Goal: Information Seeking & Learning: Learn about a topic

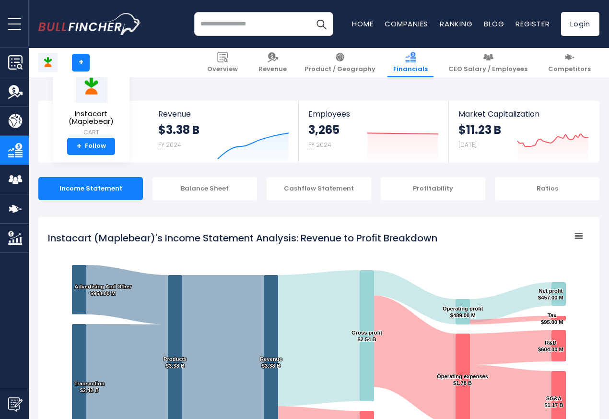
scroll to position [519, 0]
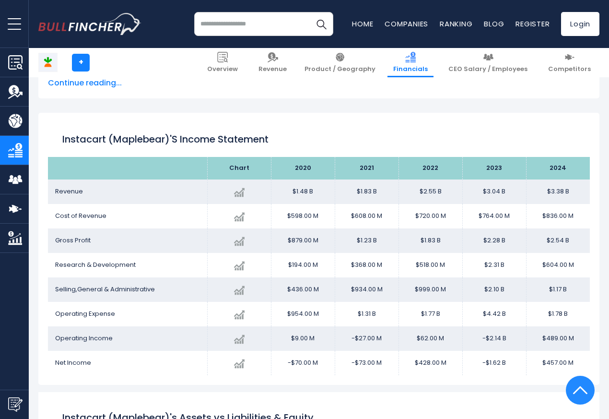
scroll to position [519, 0]
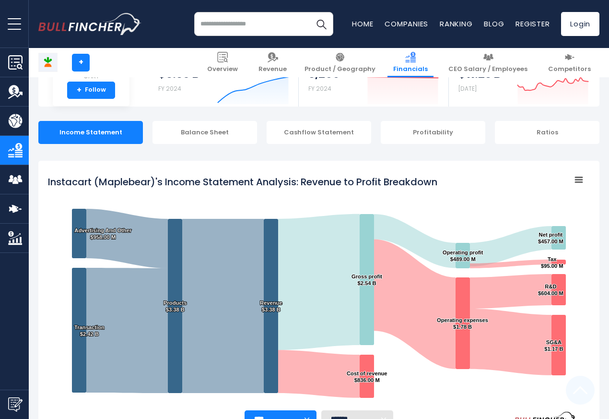
scroll to position [519, 0]
